Goal: Register for event/course

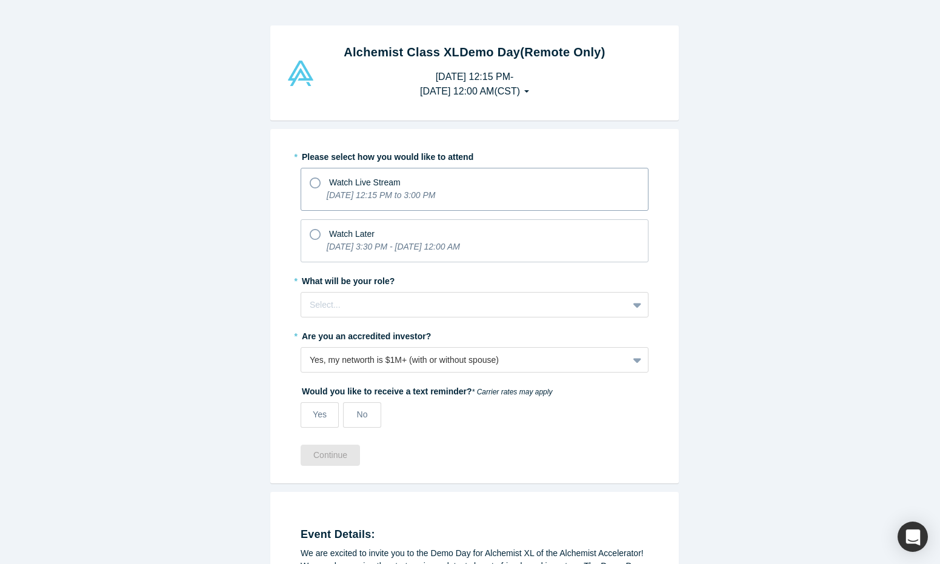
click at [313, 183] on icon at bounding box center [315, 183] width 11 height 11
click at [0, 0] on input "Watch Live Stream [DATE] 12:15 PM to 3:00 PM" at bounding box center [0, 0] width 0 height 0
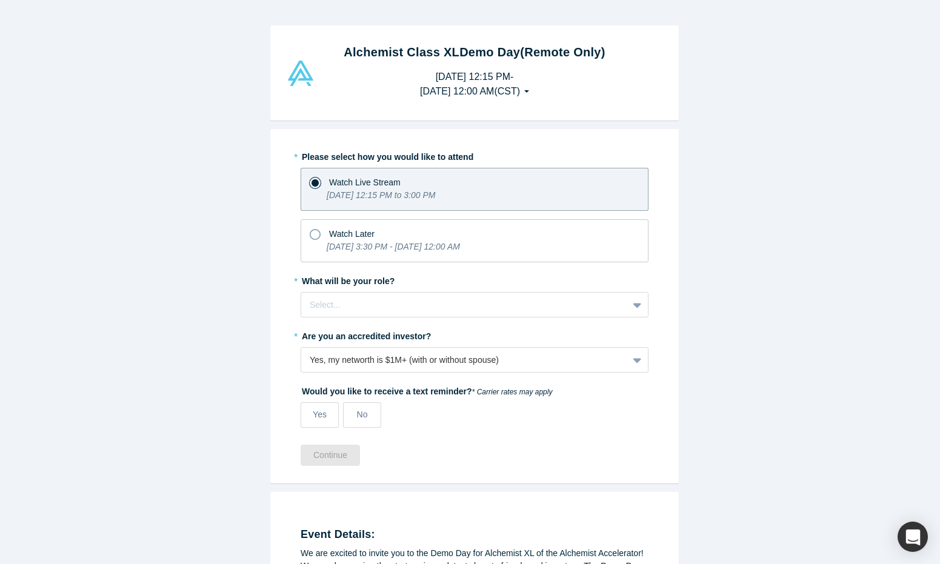
click at [353, 307] on div at bounding box center [465, 305] width 310 height 15
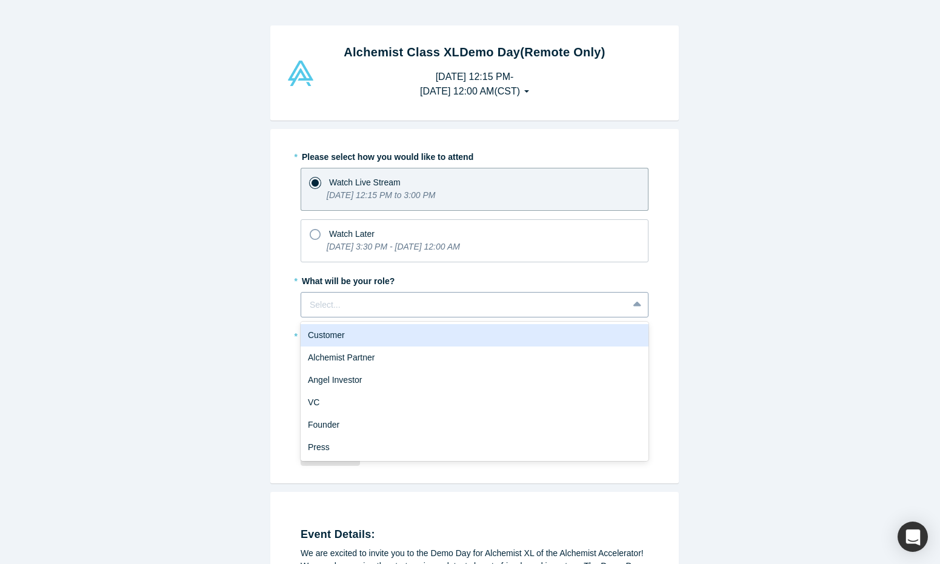
click at [633, 304] on icon at bounding box center [637, 304] width 8 height 5
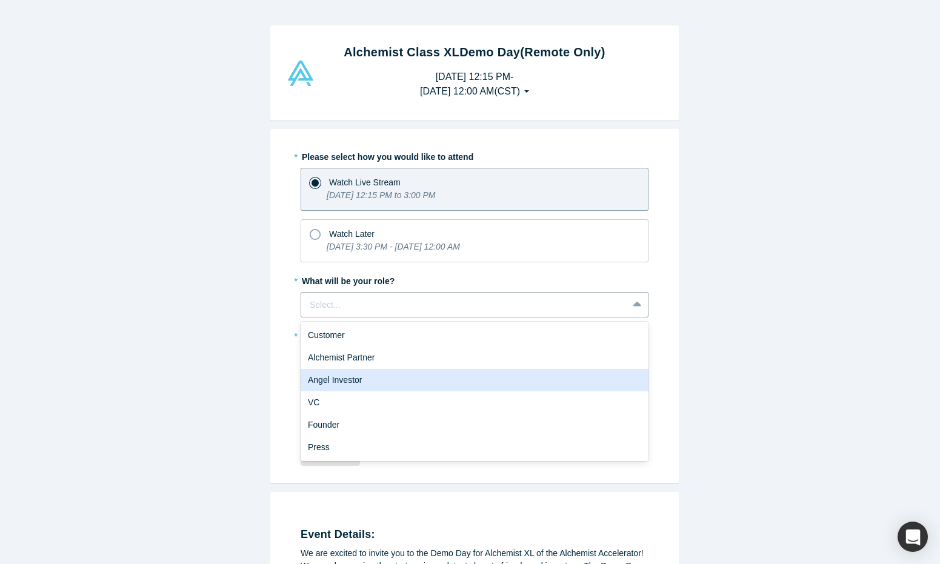
click at [331, 382] on div "Angel Investor" at bounding box center [475, 380] width 348 height 22
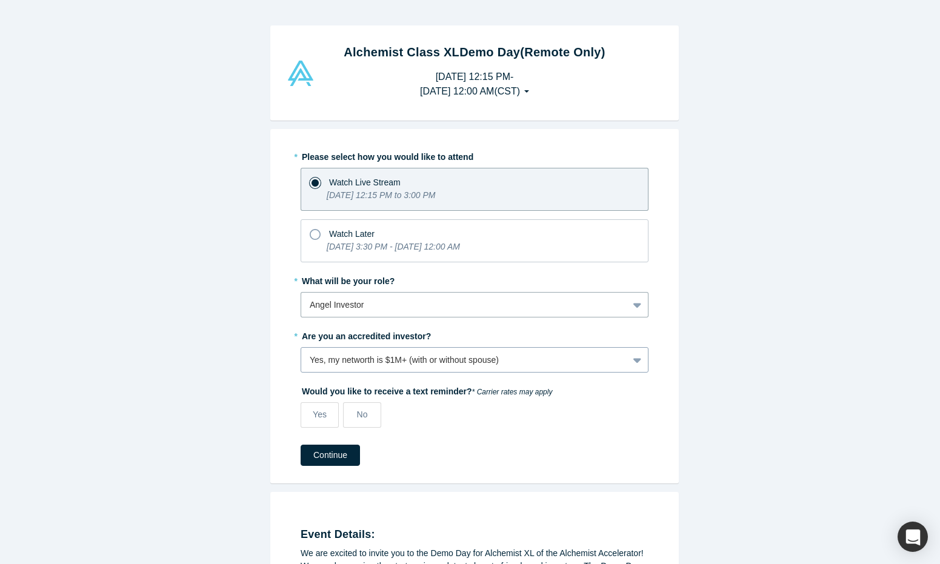
click at [361, 367] on div "Yes, my networth is $1M+ (with or without spouse)" at bounding box center [464, 360] width 327 height 15
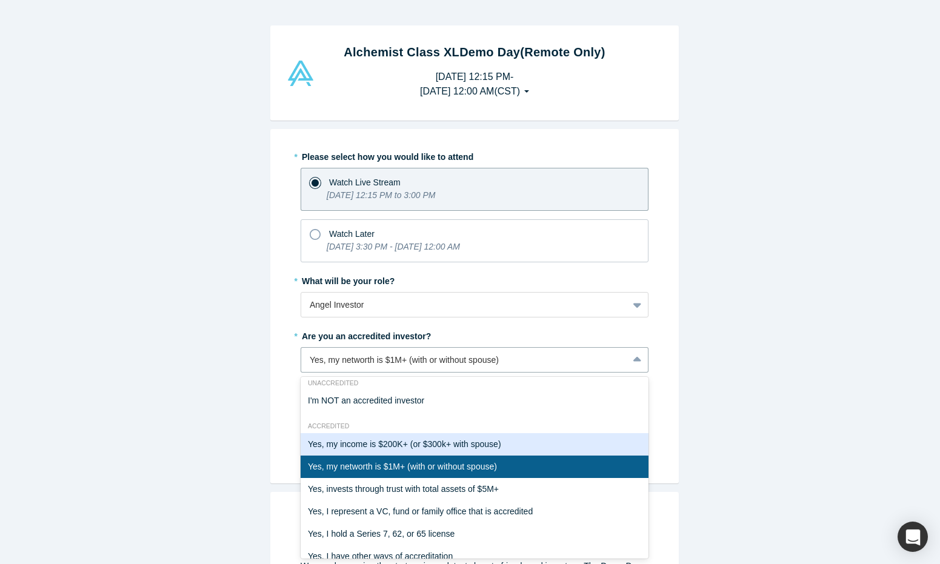
scroll to position [21, 0]
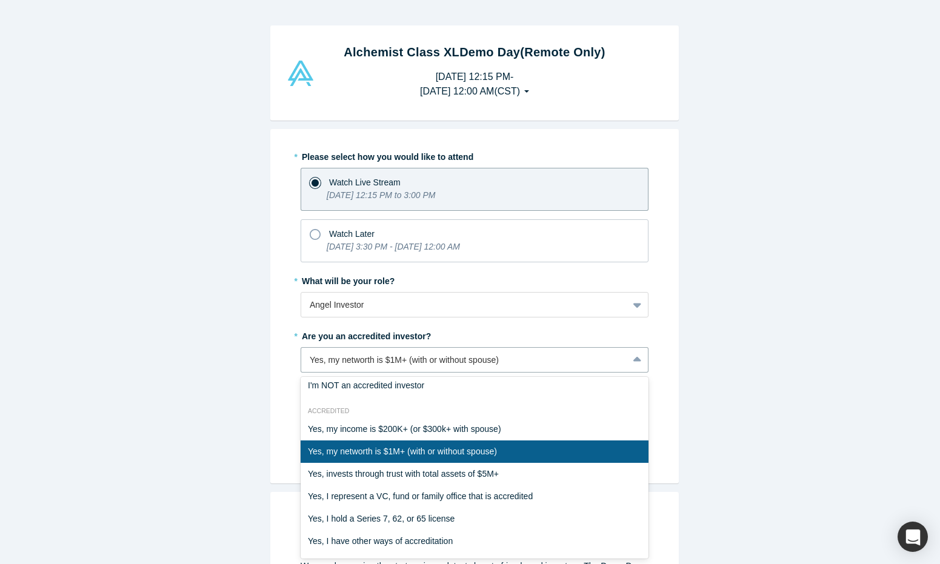
click at [370, 450] on div "Yes, my networth is $1M+ (with or without spouse)" at bounding box center [475, 452] width 348 height 22
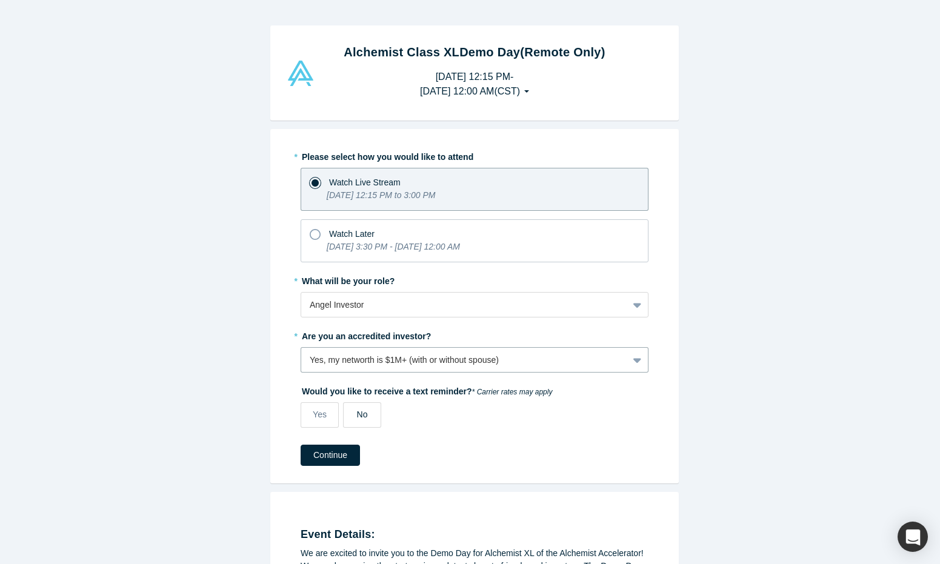
click at [357, 419] on div "No" at bounding box center [362, 414] width 11 height 13
click at [0, 0] on input "No" at bounding box center [0, 0] width 0 height 0
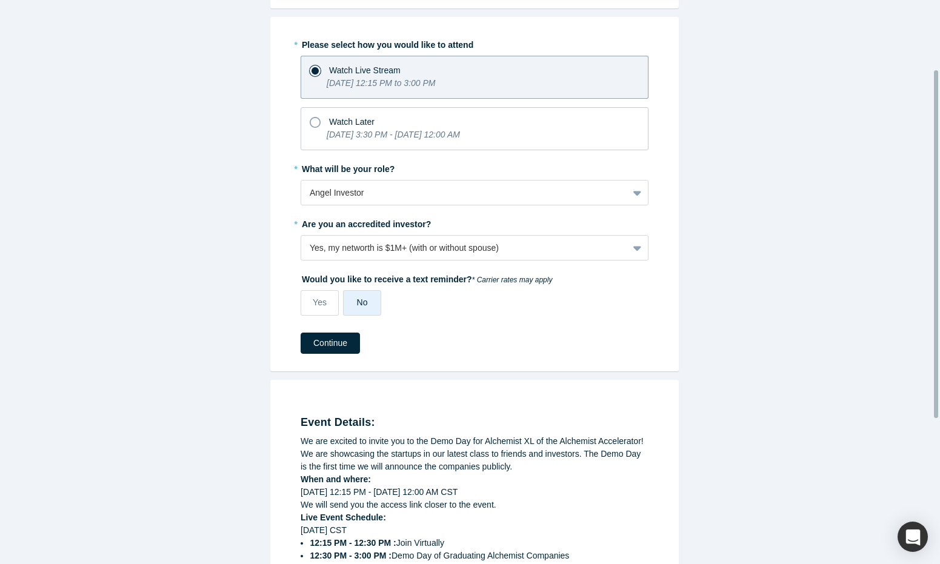
scroll to position [217, 0]
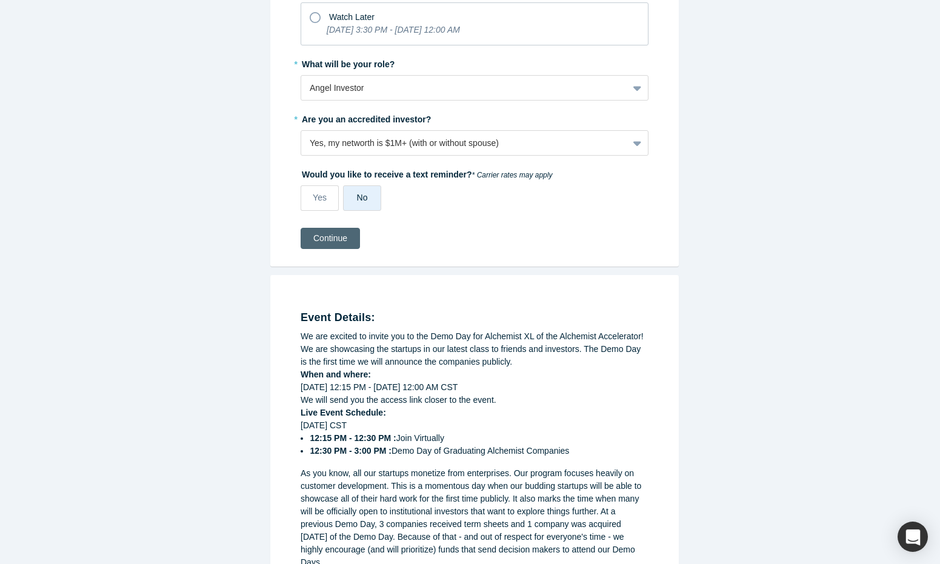
click at [327, 238] on button "Continue" at bounding box center [330, 238] width 59 height 21
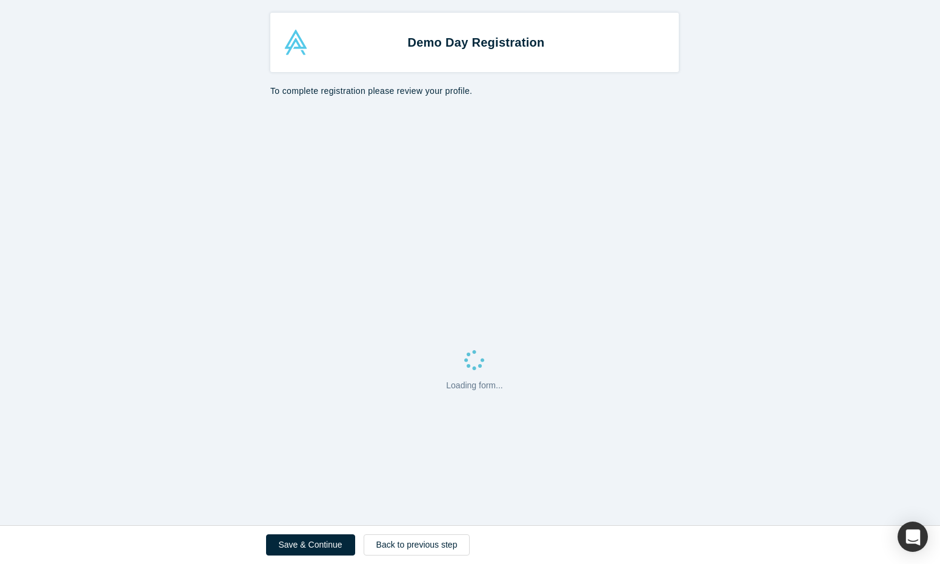
select select "US"
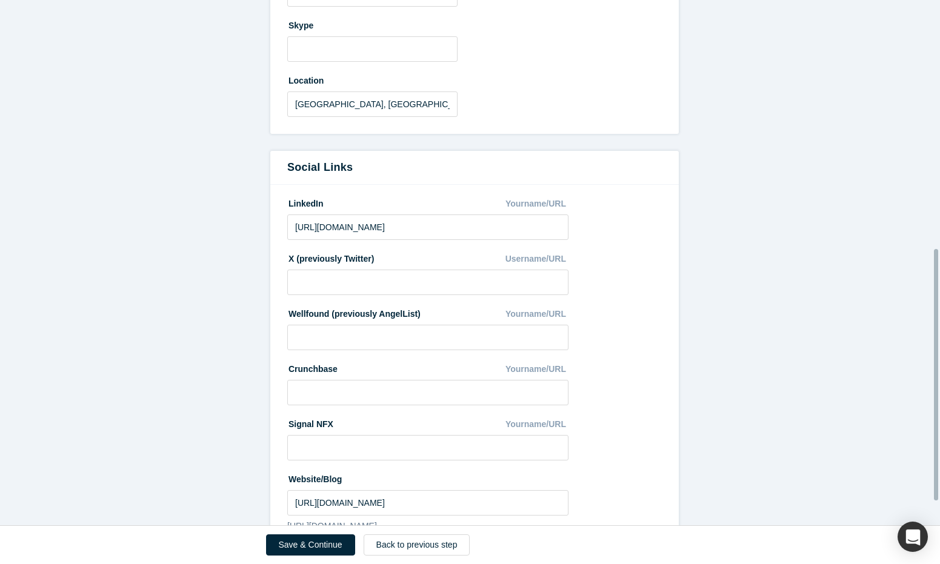
scroll to position [570, 0]
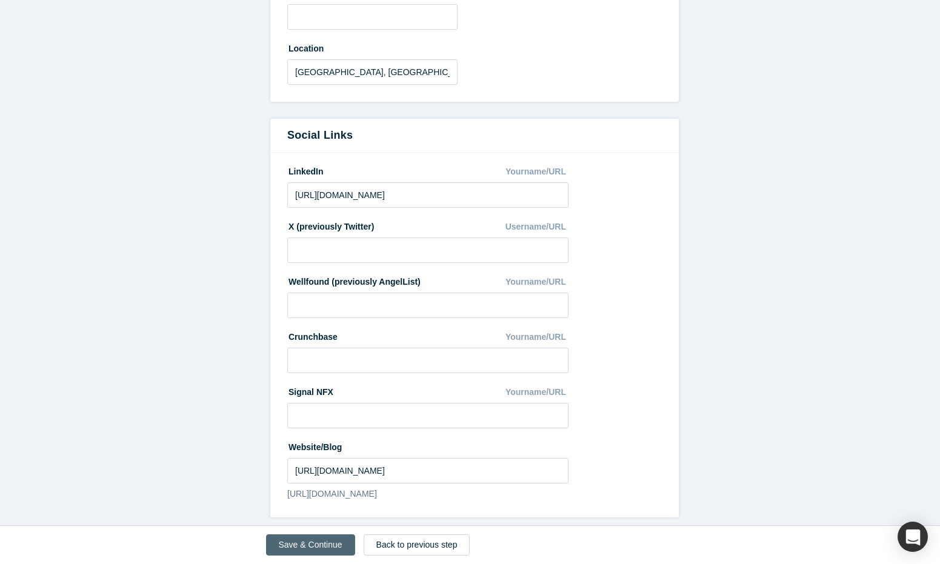
click at [320, 546] on button "Save & Continue" at bounding box center [310, 544] width 89 height 21
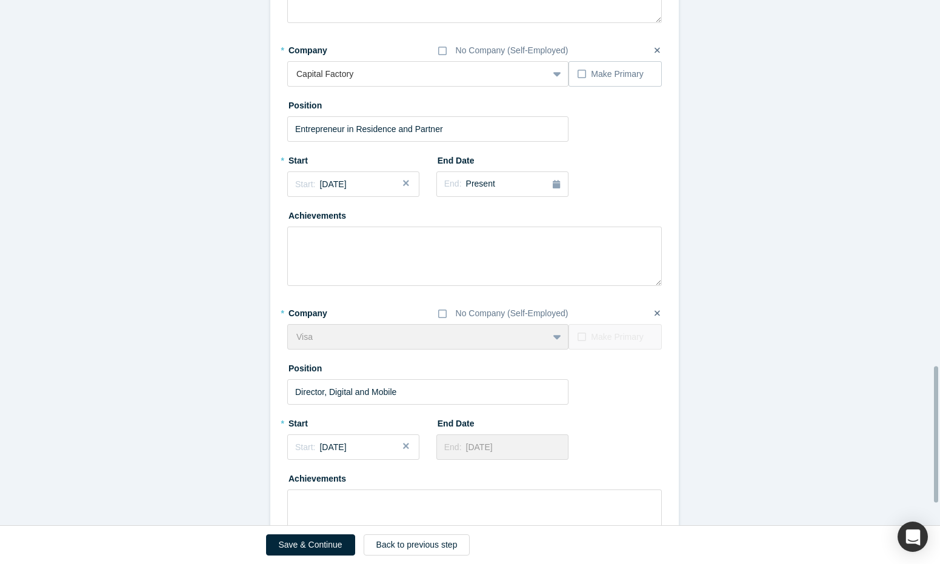
scroll to position [1499, 0]
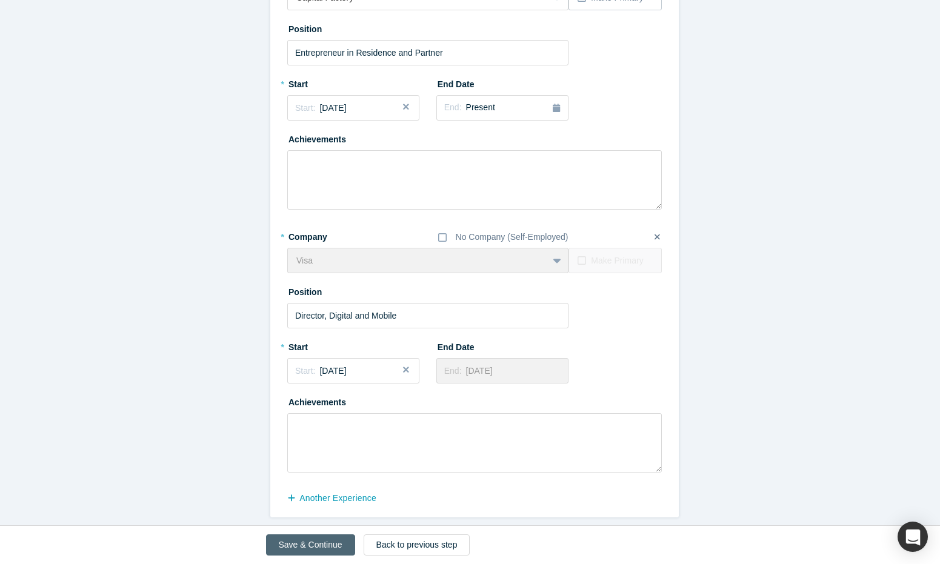
click at [327, 550] on button "Save & Continue" at bounding box center [310, 544] width 89 height 21
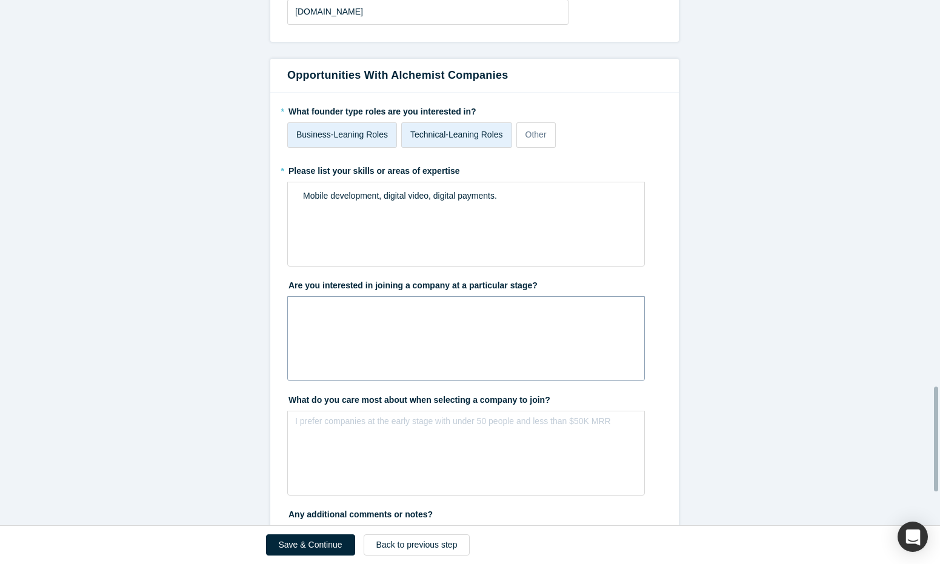
scroll to position [2110, 0]
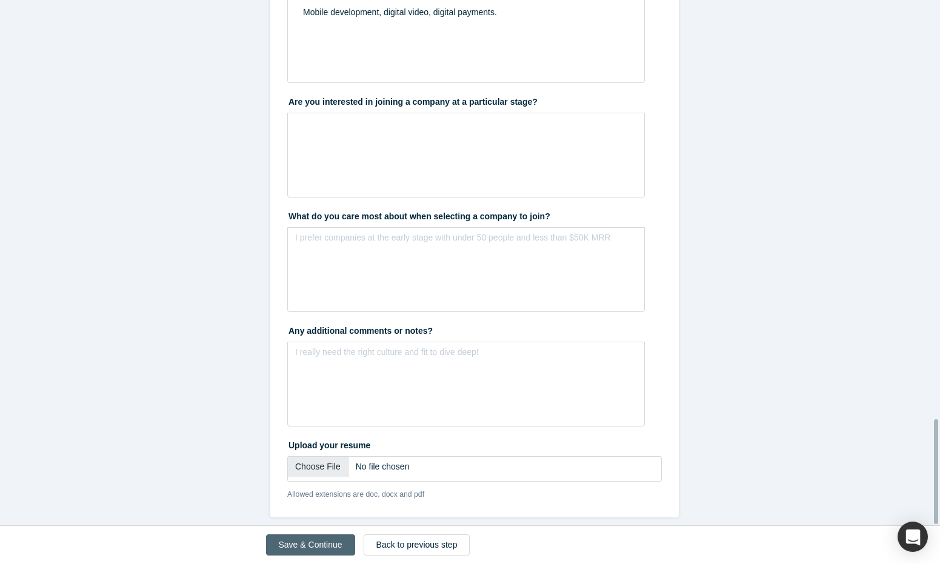
click at [321, 548] on button "Save & Continue" at bounding box center [310, 544] width 89 height 21
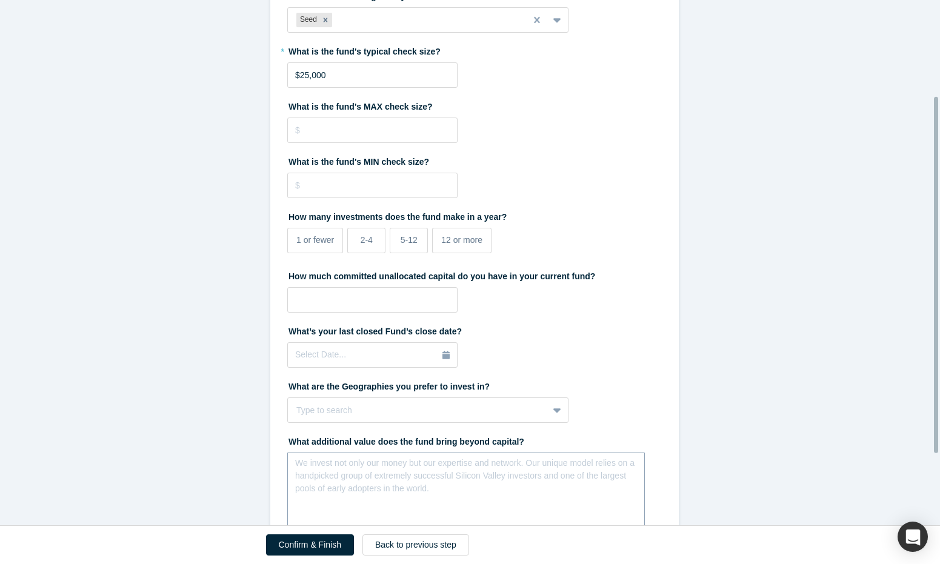
scroll to position [246, 0]
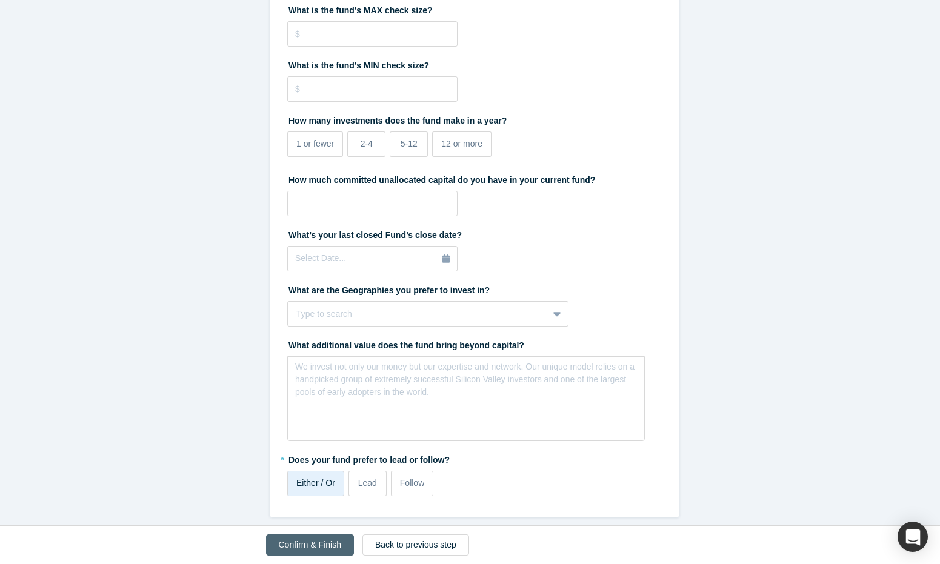
click at [311, 547] on button "Confirm & Finish" at bounding box center [310, 544] width 88 height 21
